Goal: Task Accomplishment & Management: Manage account settings

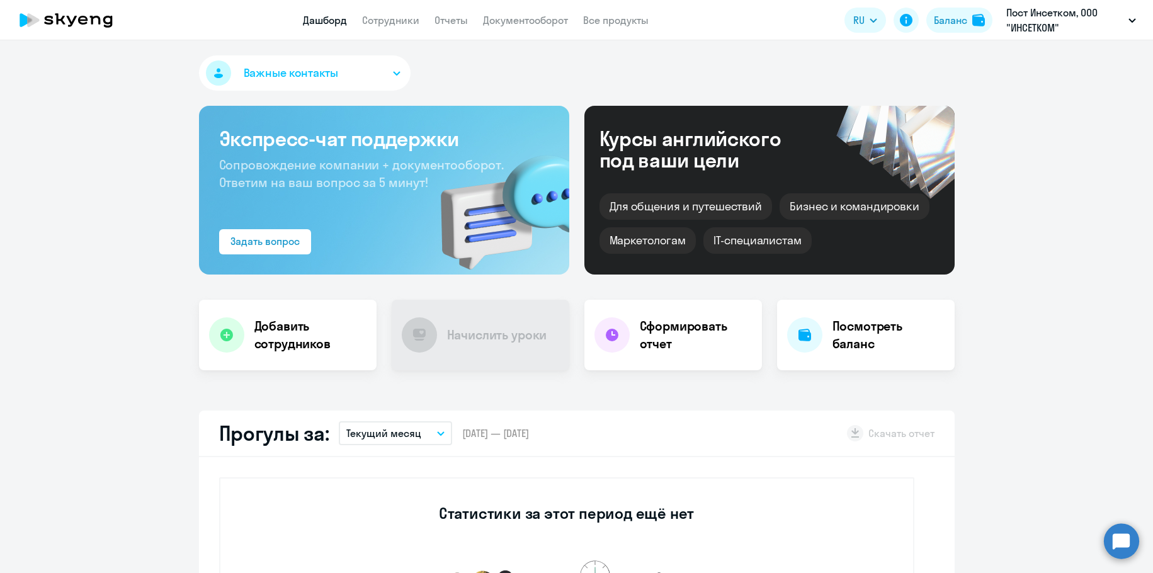
select select "30"
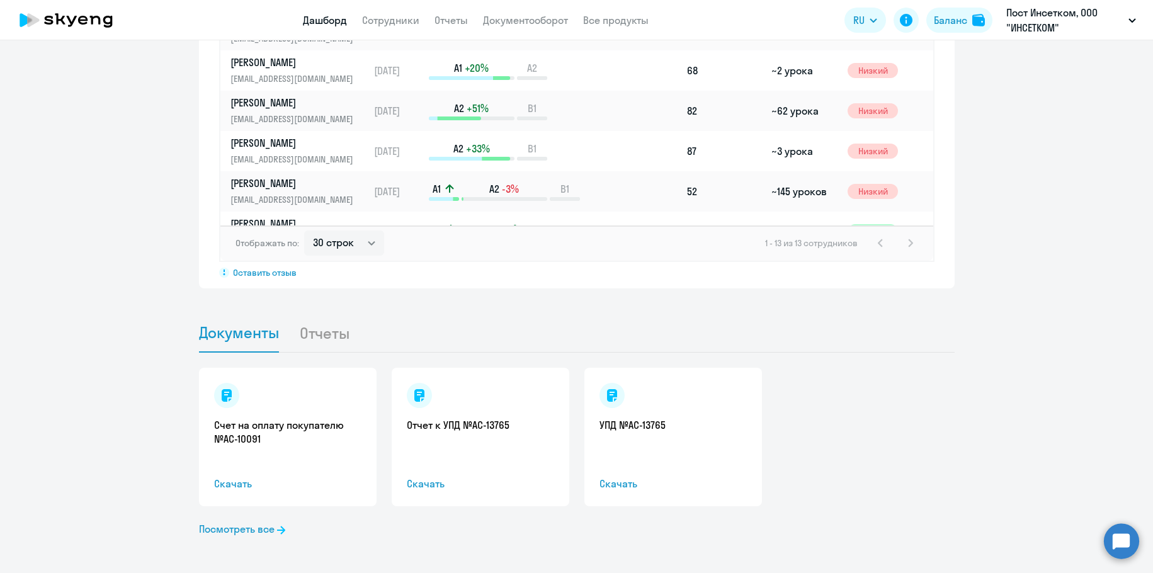
scroll to position [1019, 0]
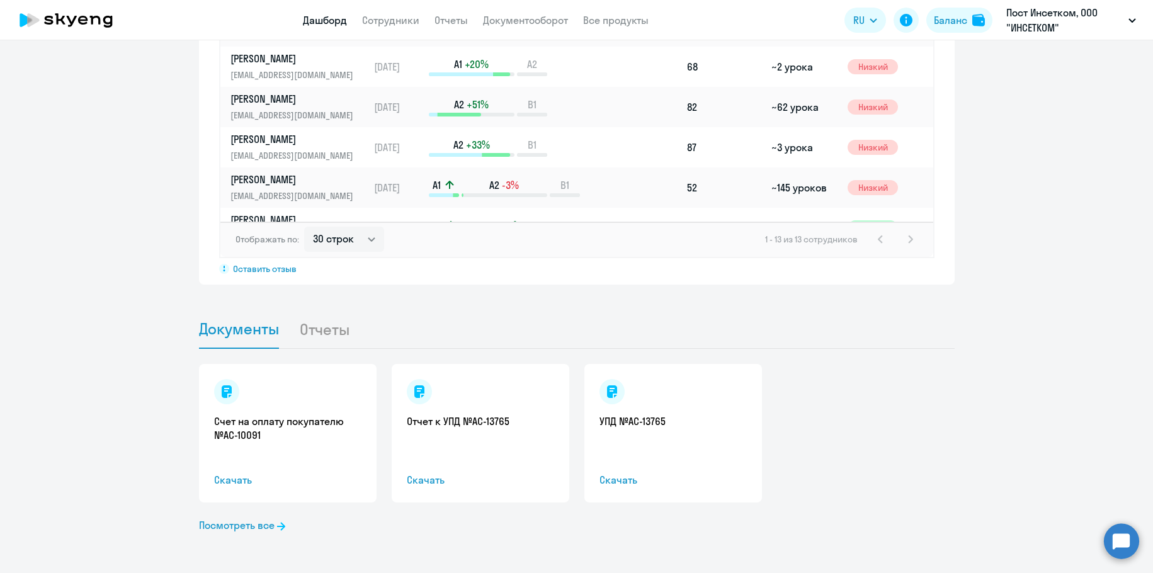
click at [215, 480] on span "Скачать" at bounding box center [287, 479] width 147 height 15
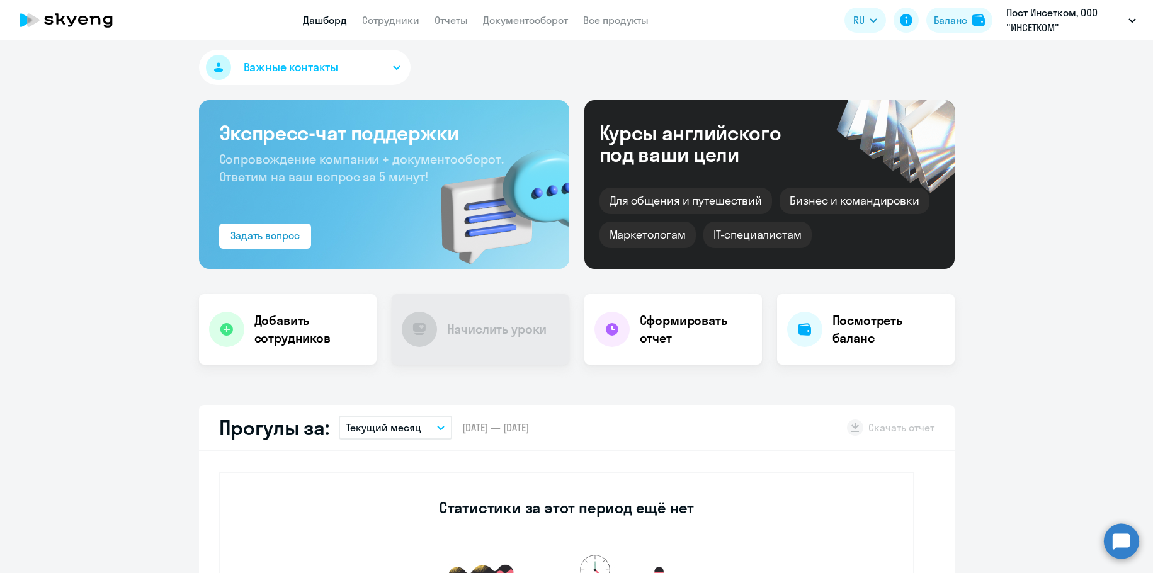
scroll to position [0, 0]
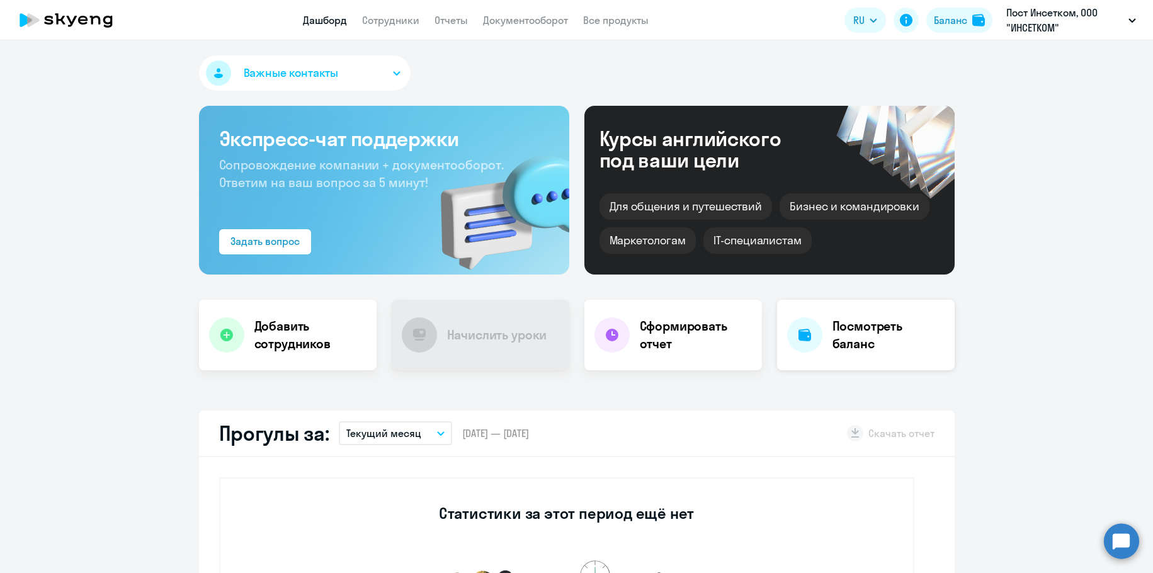
click at [851, 332] on h4 "Посмотреть баланс" at bounding box center [888, 334] width 112 height 35
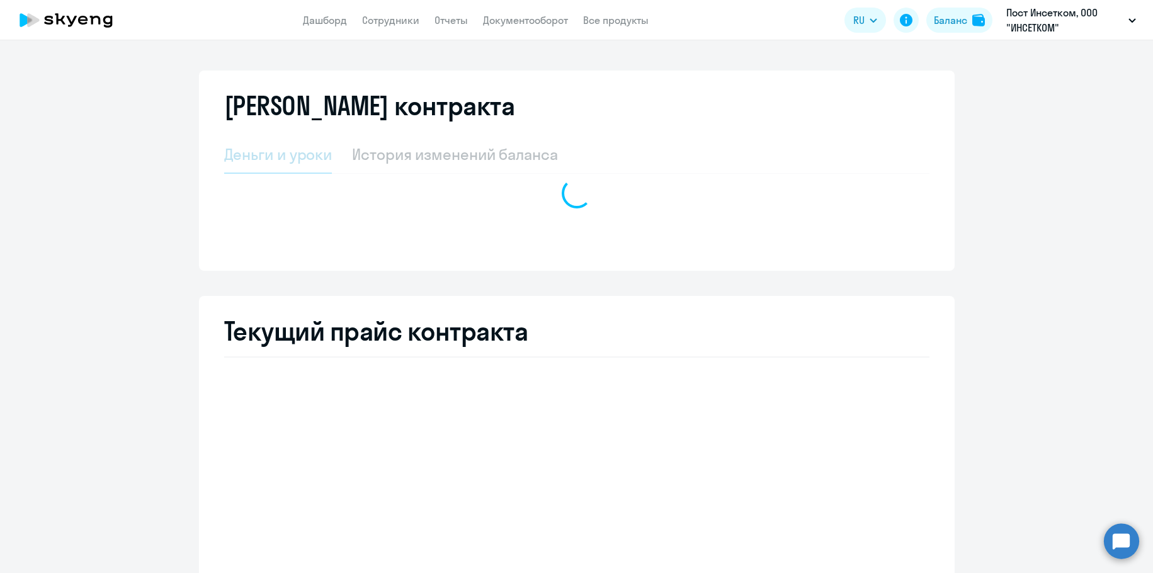
select select "english_adult_not_native_speaker"
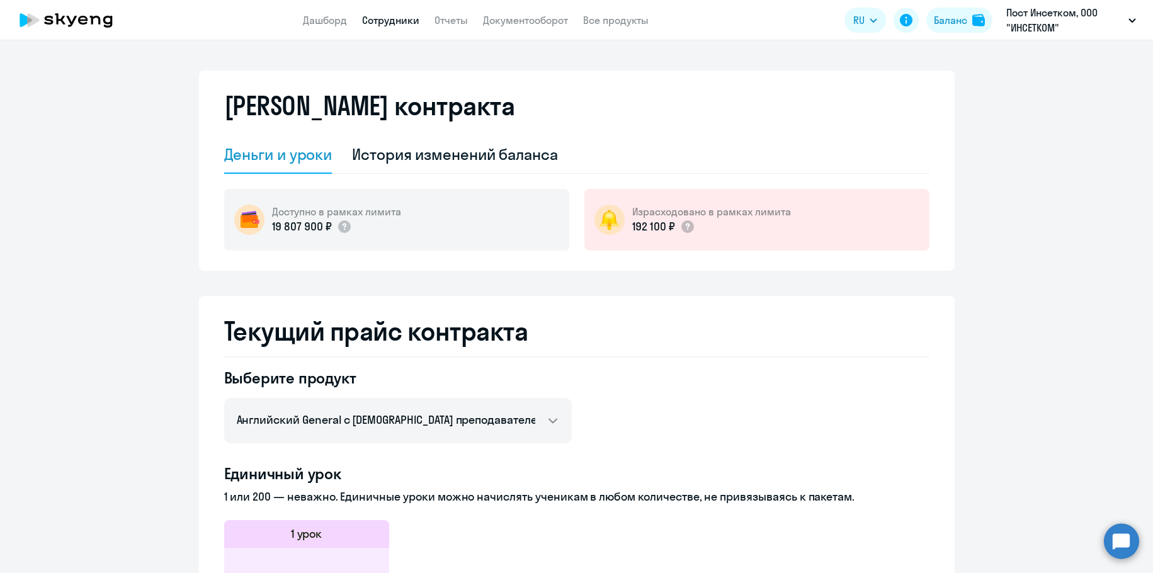
click at [392, 16] on link "Сотрудники" at bounding box center [390, 20] width 57 height 13
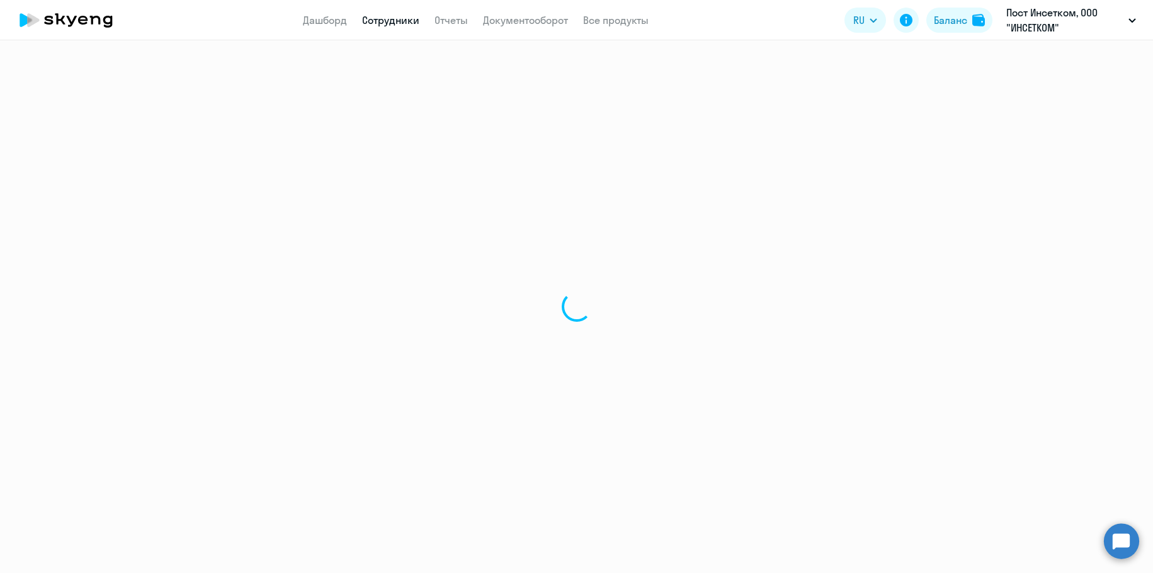
select select "30"
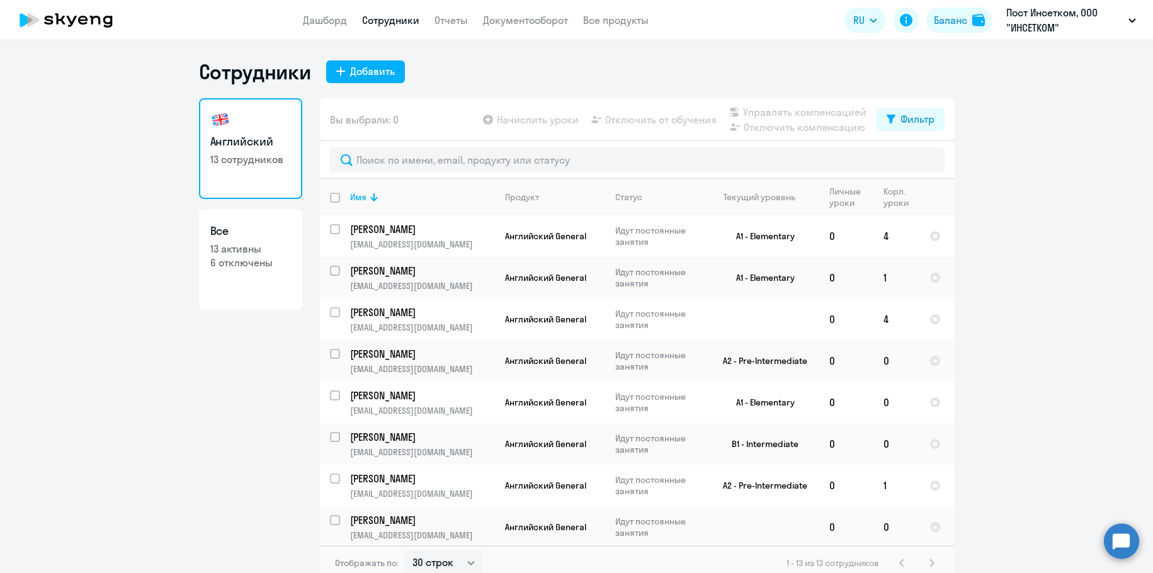
click at [245, 221] on link "Все 13 активны 6 отключены" at bounding box center [250, 259] width 103 height 101
select select "30"
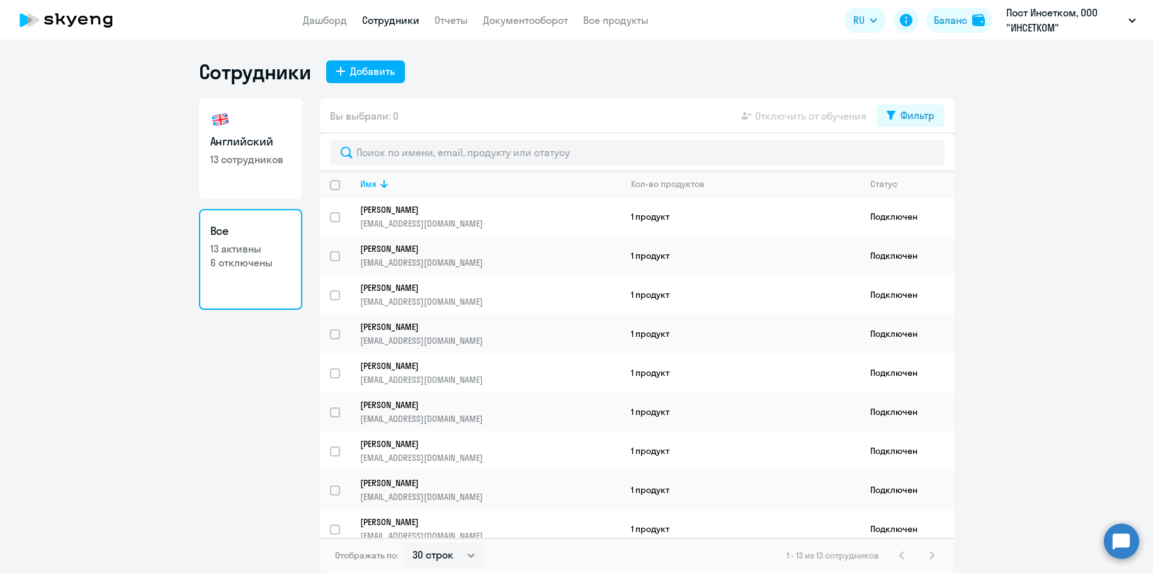
click at [264, 120] on link "Английский 13 сотрудников" at bounding box center [250, 148] width 103 height 101
select select "30"
